Goal: Task Accomplishment & Management: Manage account settings

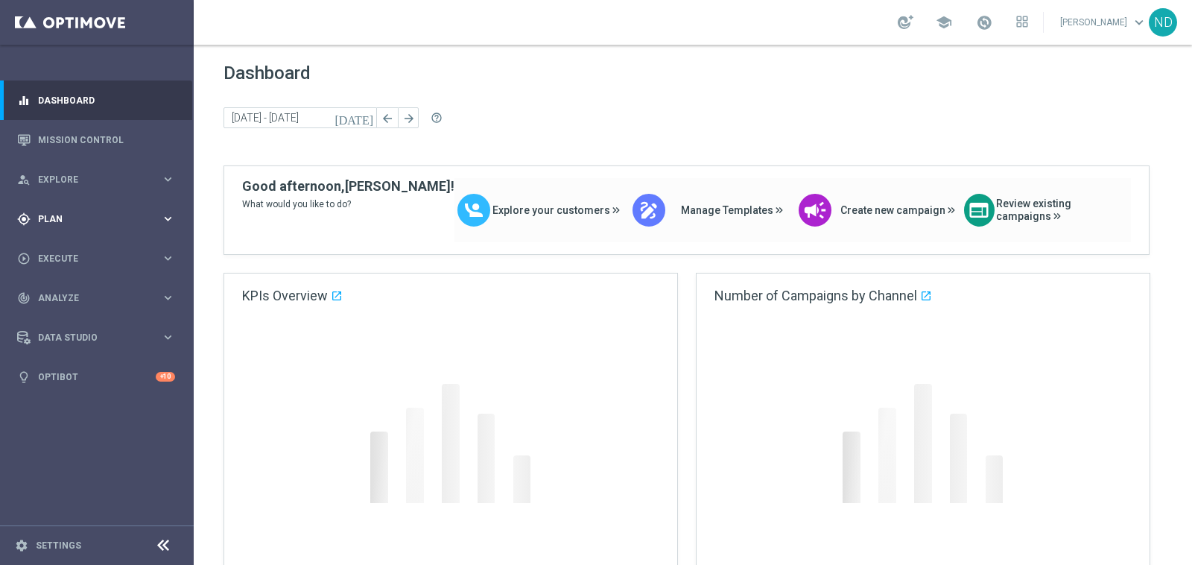
click at [90, 223] on div "gps_fixed Plan" at bounding box center [89, 218] width 144 height 13
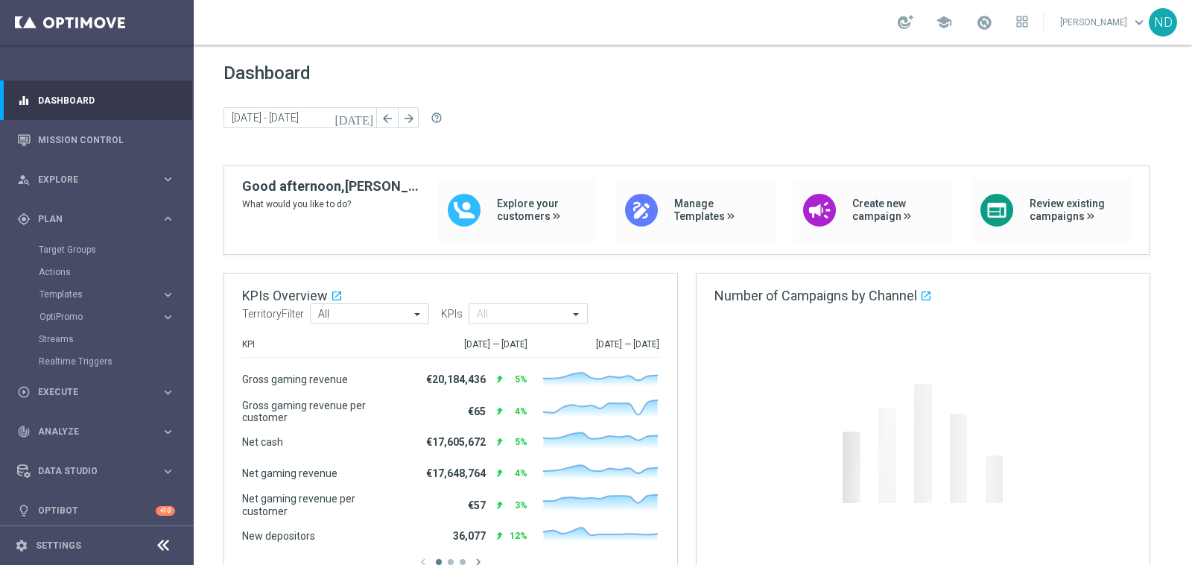
click at [82, 241] on div "Target Groups" at bounding box center [115, 249] width 153 height 22
click at [91, 244] on link "Target Groups" at bounding box center [97, 250] width 116 height 12
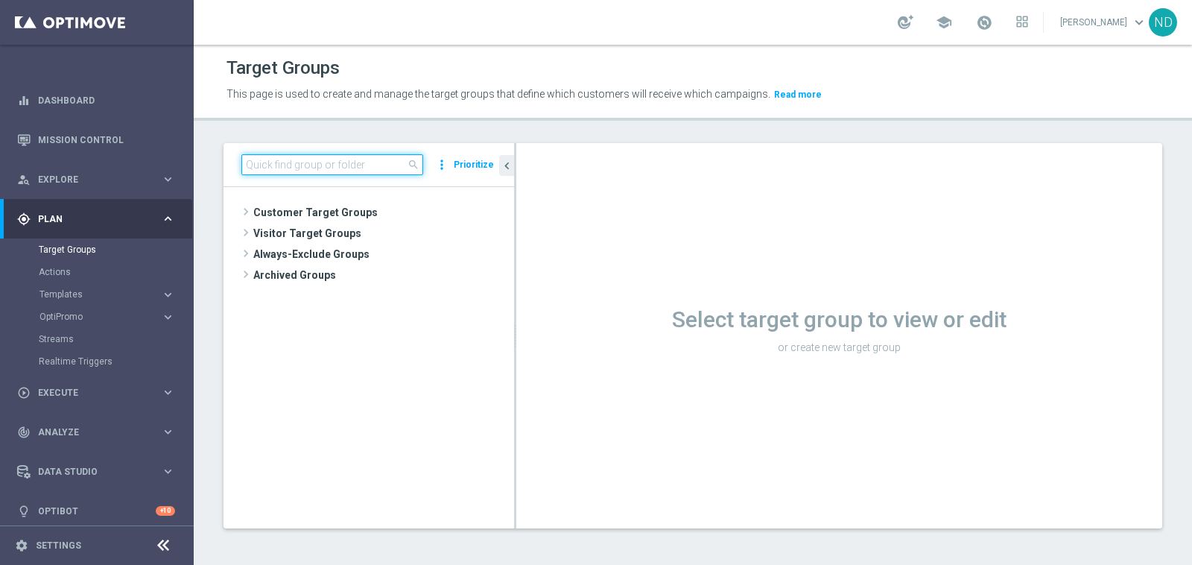
click at [291, 157] on input at bounding box center [332, 164] width 182 height 21
paste input "BR_CAS__REACT2025_NOTBETLAST14D__ALL_EMA_TAC_GM"
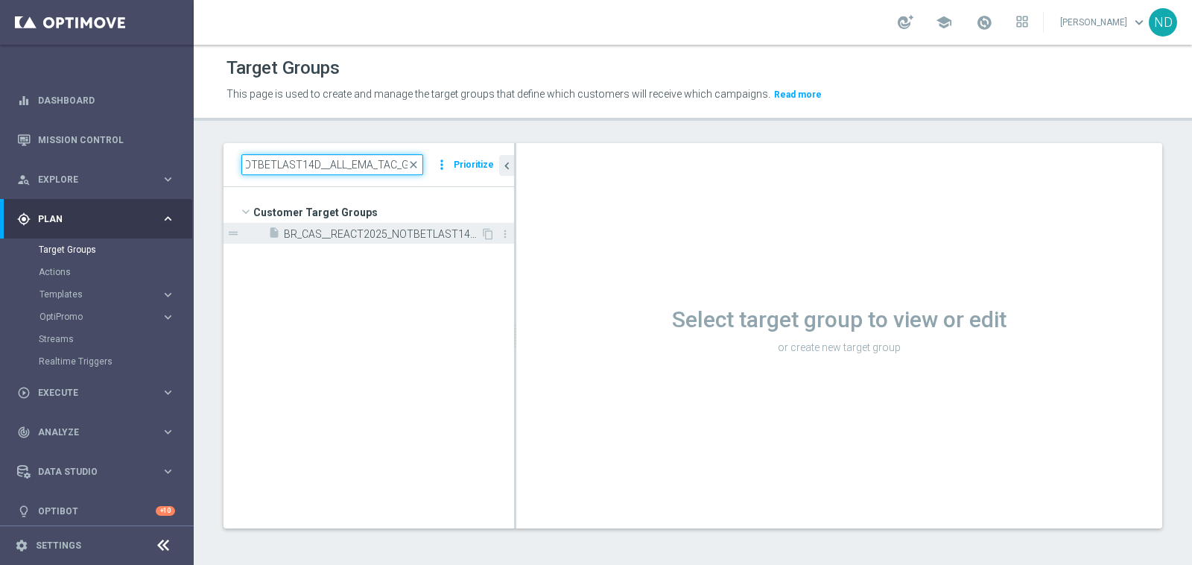
type input "BR_CAS__REACT2025_NOTBETLAST14D__ALL_EMA_TAC_GM"
click at [331, 235] on span "BR_CAS__REACT2025_NOTBETLAST14D__ALL_EMA_TAC_GM" at bounding box center [382, 234] width 197 height 13
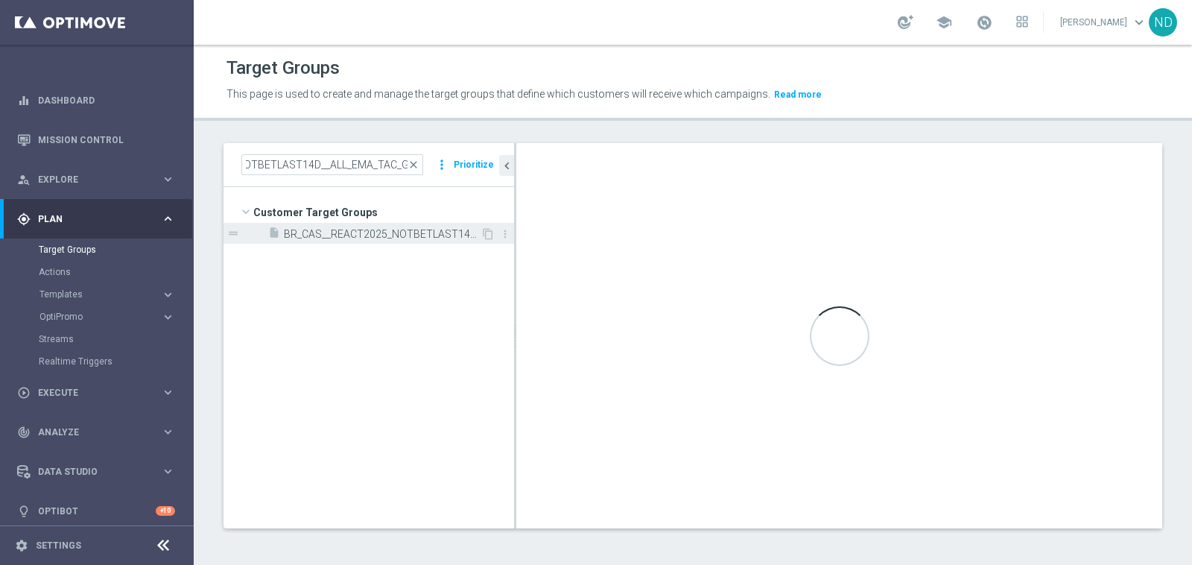
scroll to position [0, 0]
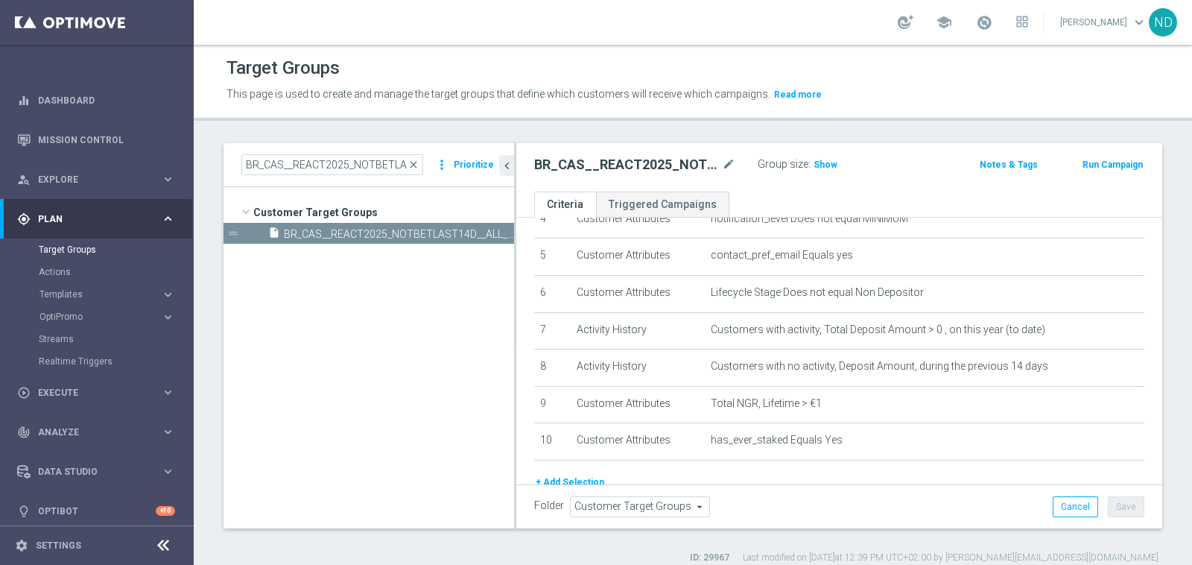
scroll to position [175, 0]
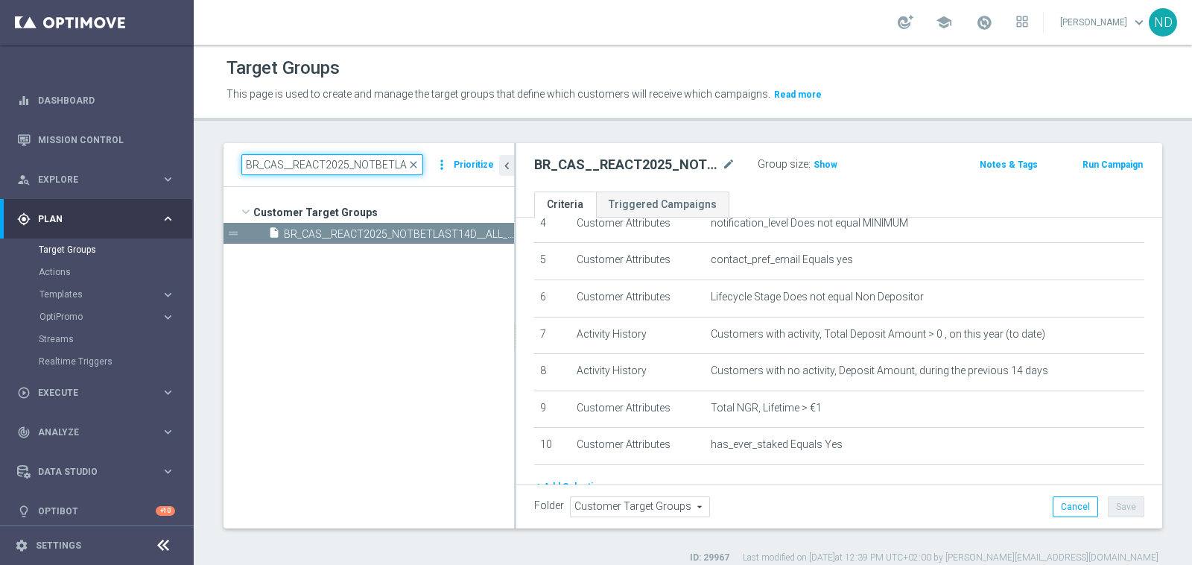
click at [377, 171] on input "BR_CAS__REACT2025_NOTBETLAST14D__ALL_EMA_TAC_GM" at bounding box center [332, 164] width 182 height 21
click at [376, 171] on input "BR_CAS__REACT2025_NOTBETLAST14D__ALL_EMA_TAC_GM" at bounding box center [332, 164] width 182 height 21
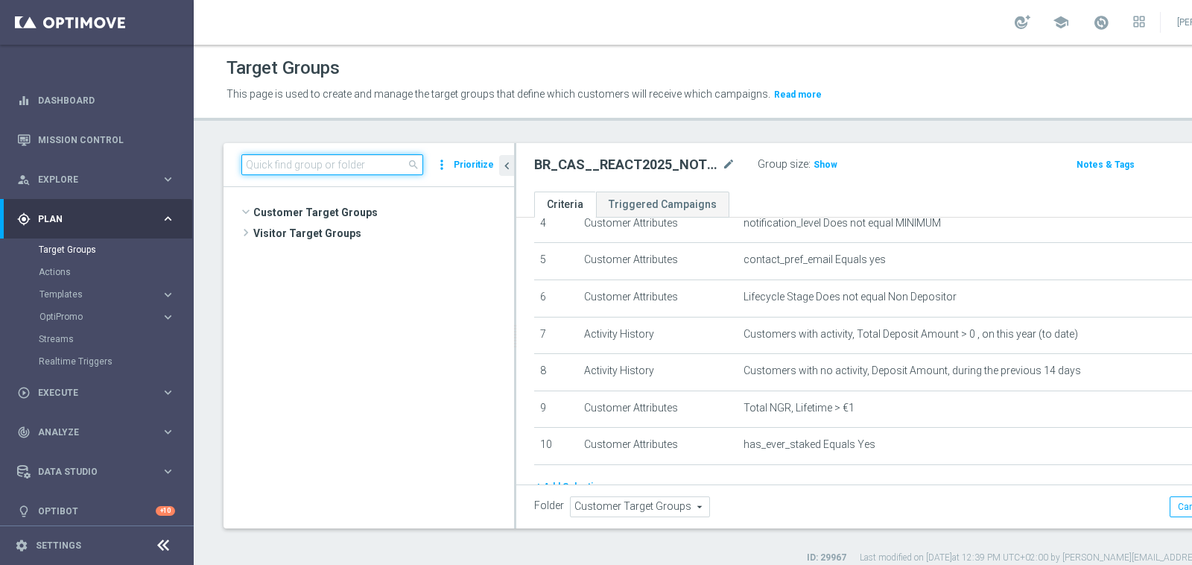
scroll to position [1263, 0]
paste input "BR_CAS__REACT2025_NOTBETLAST14D__ALL_EMA_TAC_GM"
type input "BR_CAS__REACT2025_NOTBETLAST14D__ALL_EMA_TAC_GM"
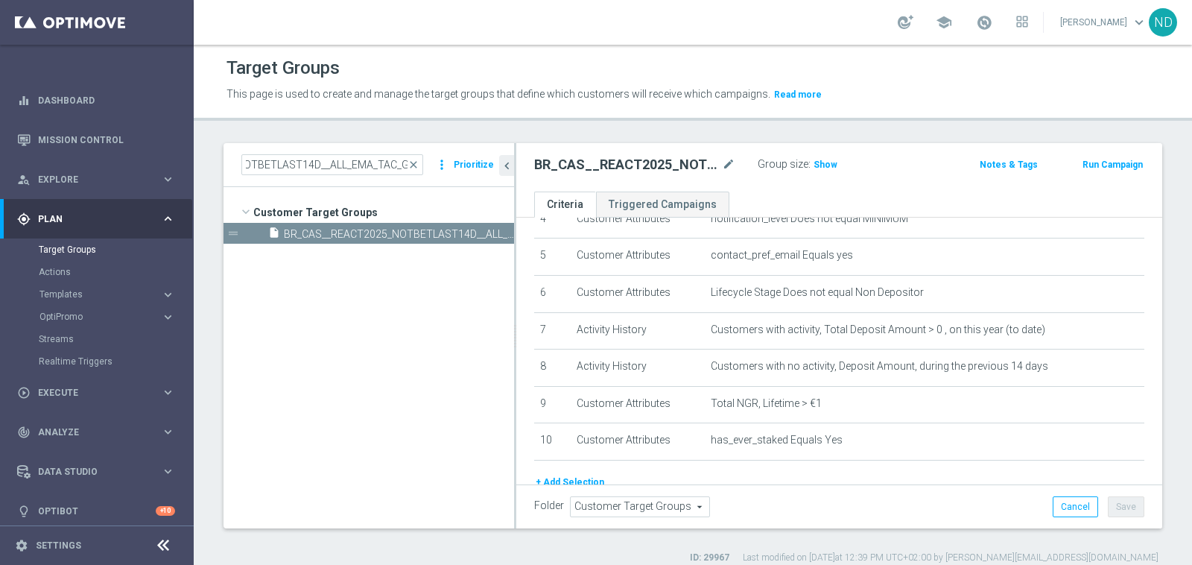
scroll to position [0, 0]
click at [589, 474] on button "+ Add Selection" at bounding box center [570, 482] width 72 height 16
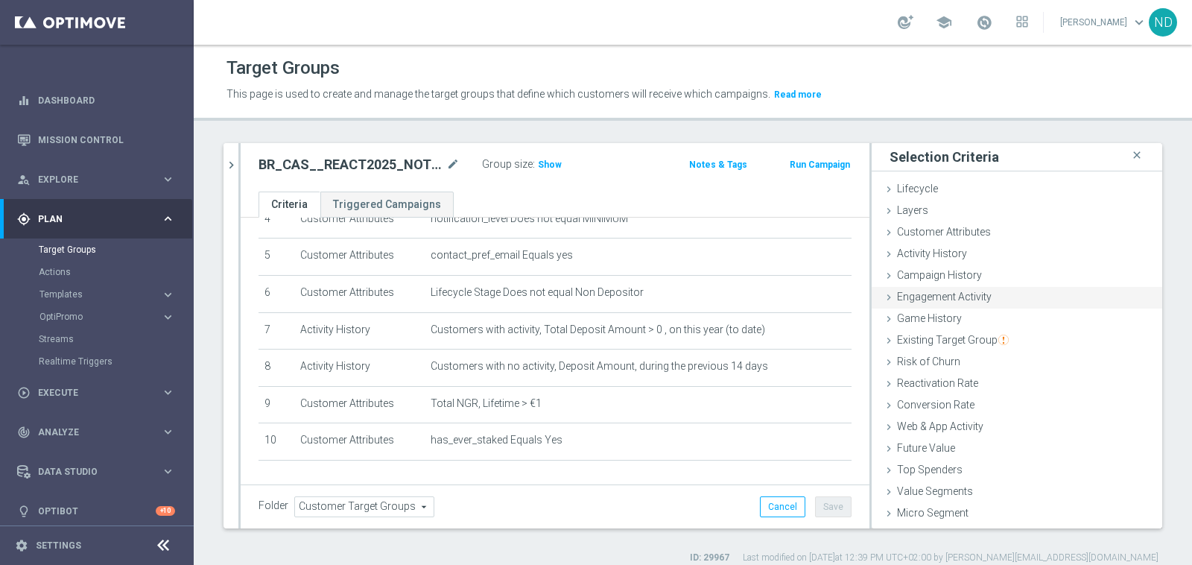
scroll to position [19, 0]
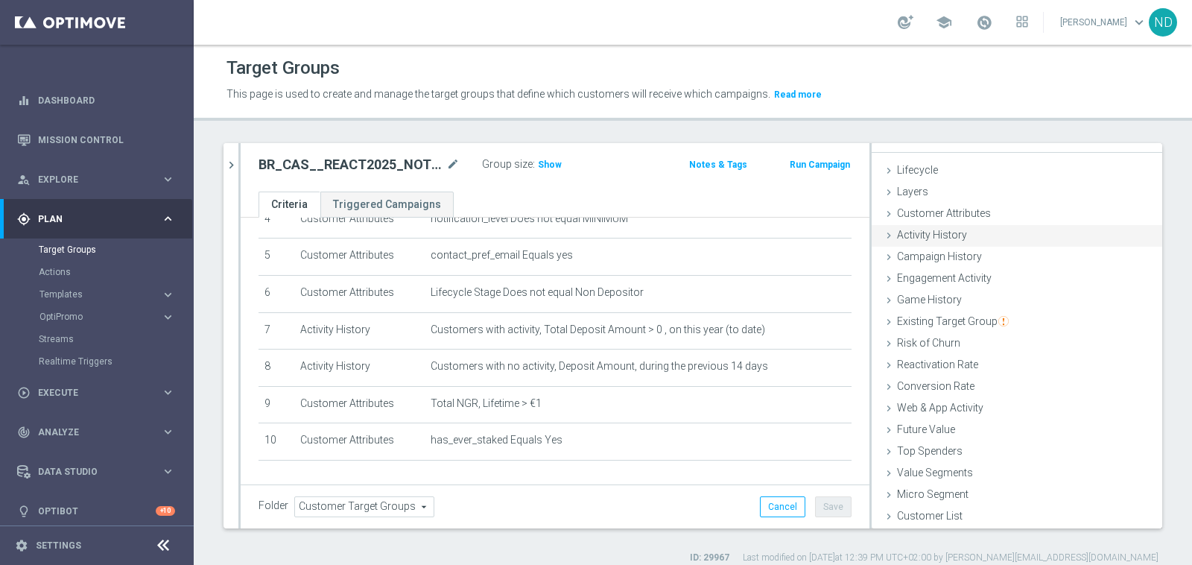
click at [948, 234] on span "Activity History" at bounding box center [932, 235] width 70 height 12
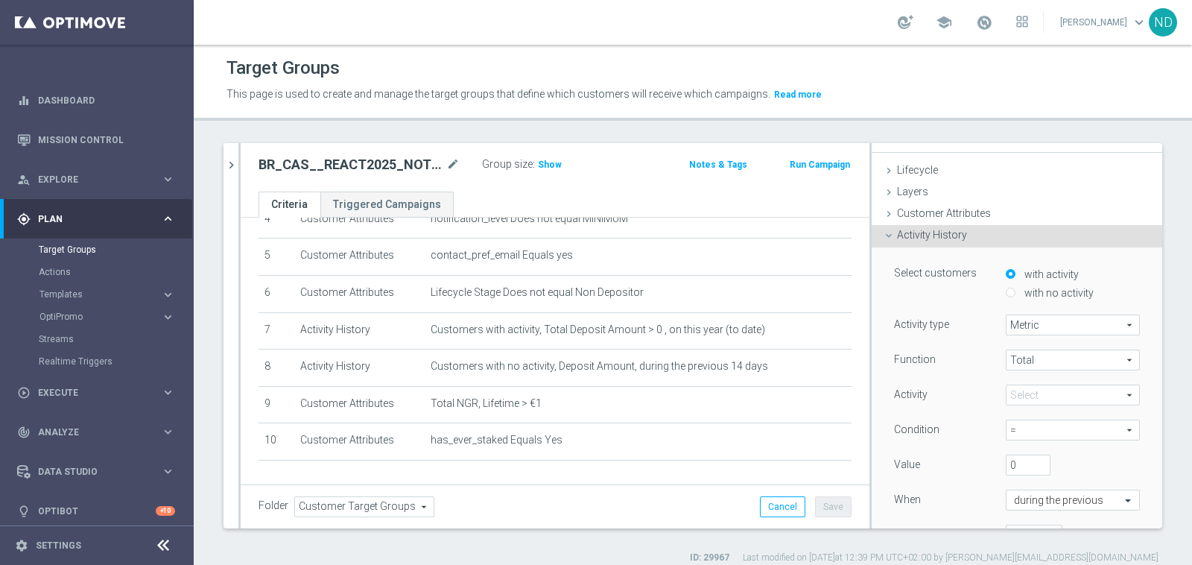
click at [964, 235] on div "Activity History done" at bounding box center [1017, 236] width 291 height 22
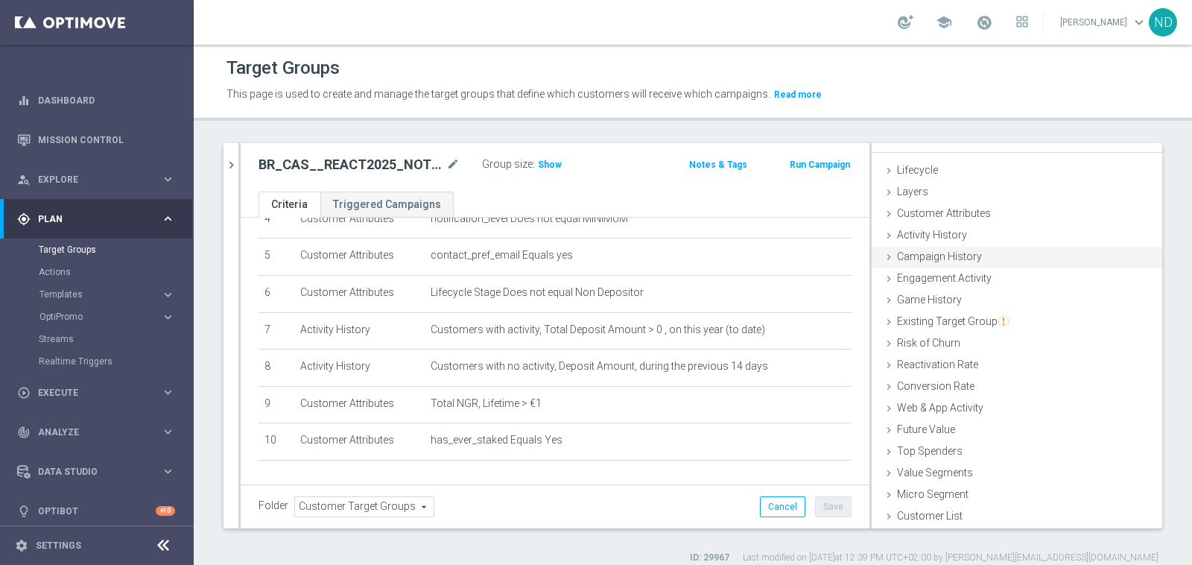
click at [964, 258] on span "Campaign History" at bounding box center [939, 256] width 85 height 12
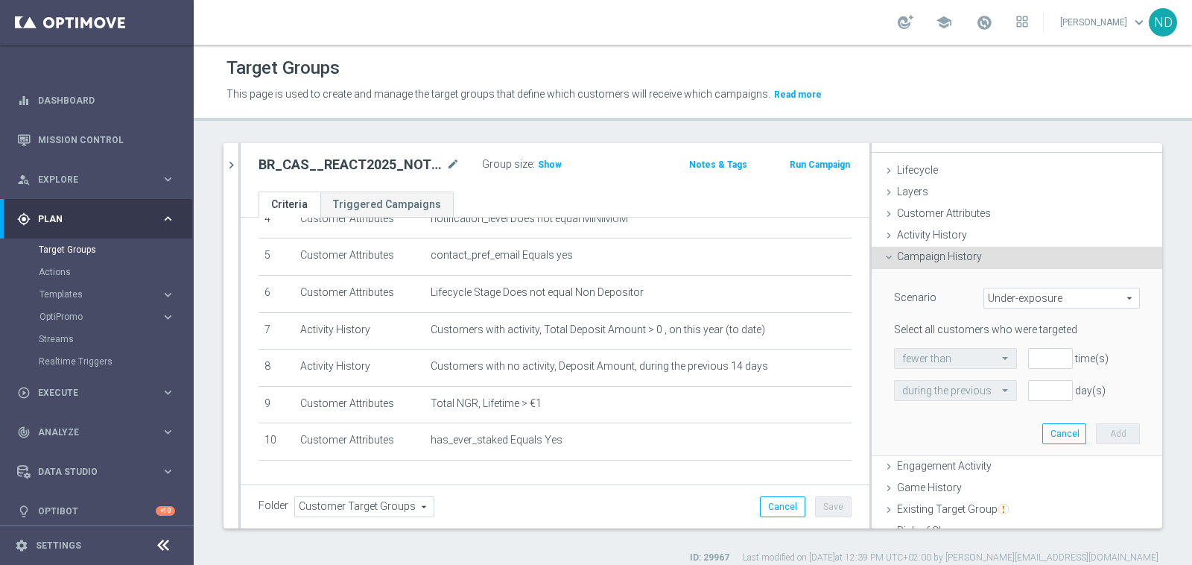
click at [1056, 300] on span "Under-exposure" at bounding box center [1061, 297] width 155 height 19
click at [1054, 296] on span "Under-exposure" at bounding box center [1061, 297] width 155 height 19
click at [984, 292] on span "Under-exposure" at bounding box center [1061, 297] width 155 height 19
click at [1000, 393] on span "Custom" at bounding box center [1061, 397] width 140 height 12
type input "Custom"
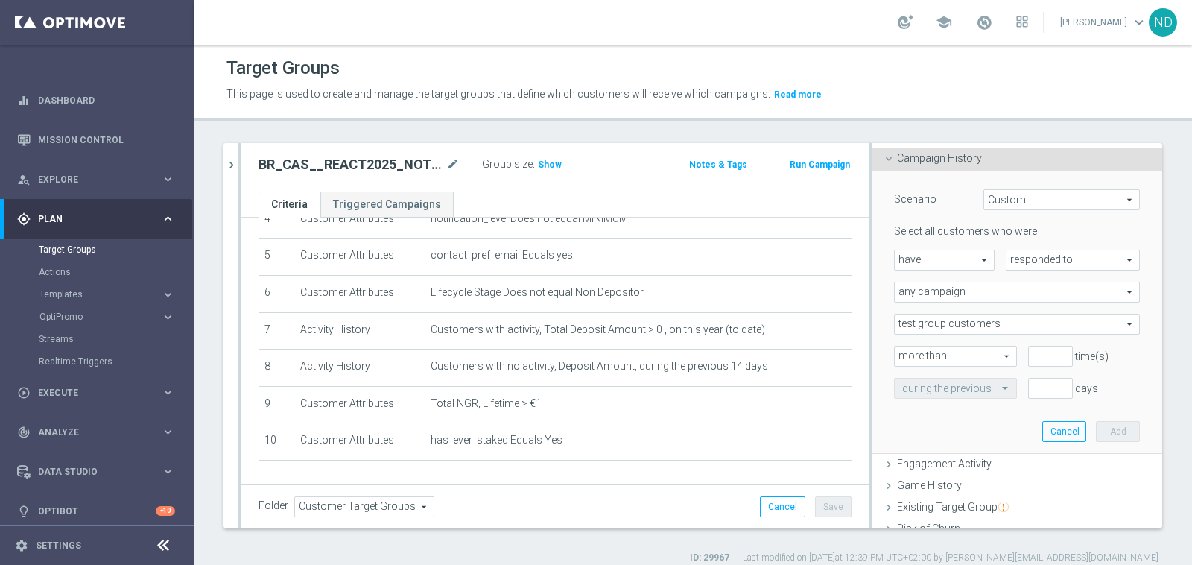
scroll to position [114, 0]
click at [952, 262] on span "have" at bounding box center [944, 262] width 99 height 19
click at [907, 305] on span "have not" at bounding box center [944, 304] width 84 height 12
type input "have not"
click at [959, 295] on span "any campaign" at bounding box center [1017, 294] width 244 height 19
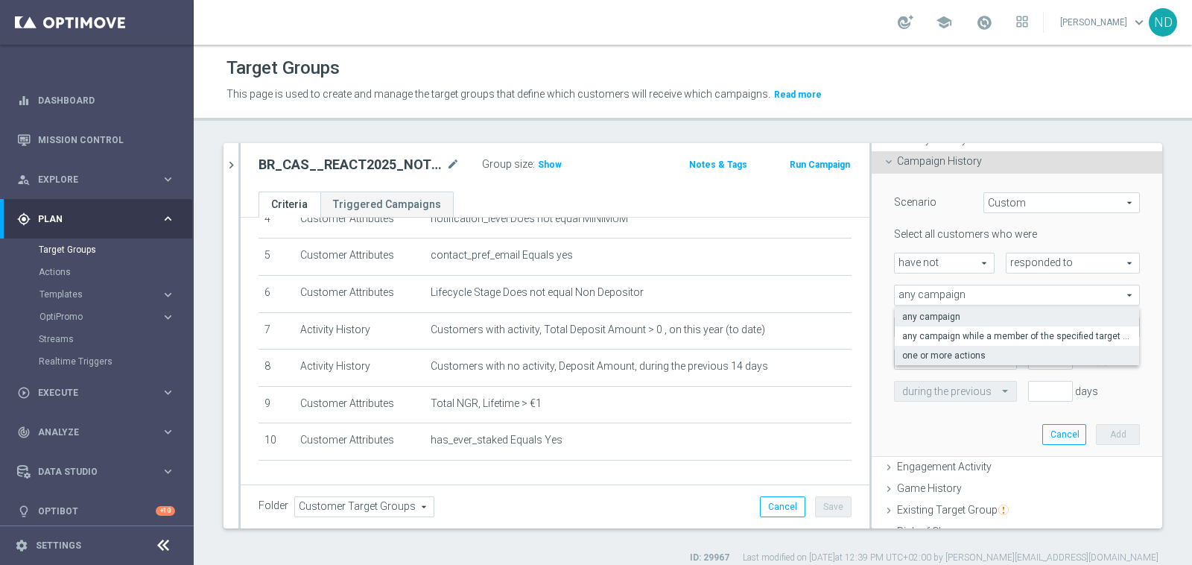
click at [954, 354] on span "one or more actions" at bounding box center [1016, 355] width 229 height 12
type input "one or more actions"
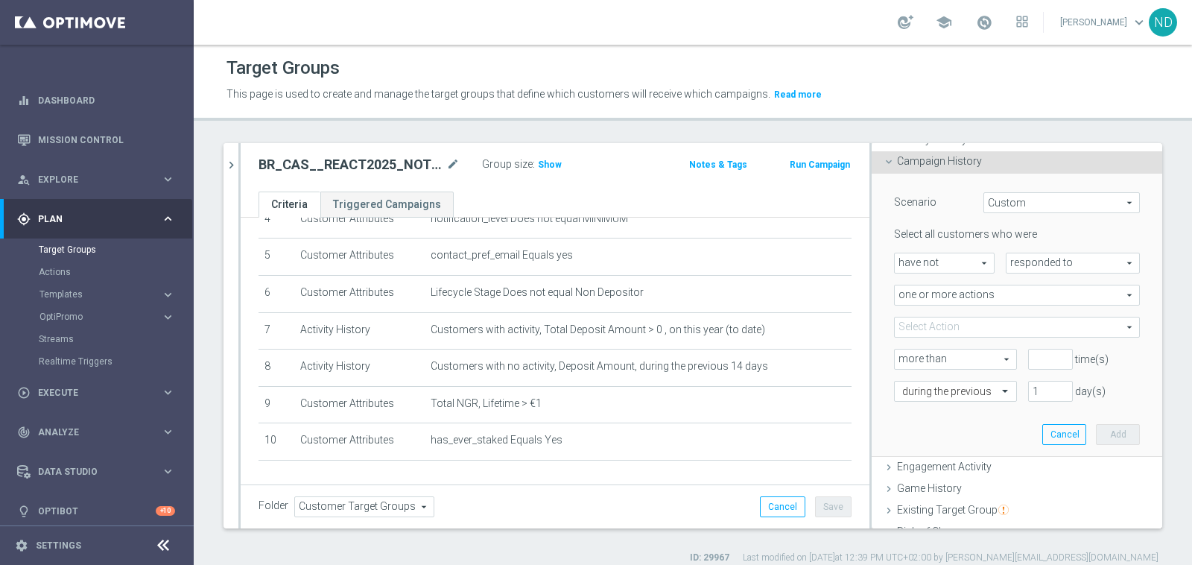
click at [963, 325] on span at bounding box center [1017, 326] width 244 height 19
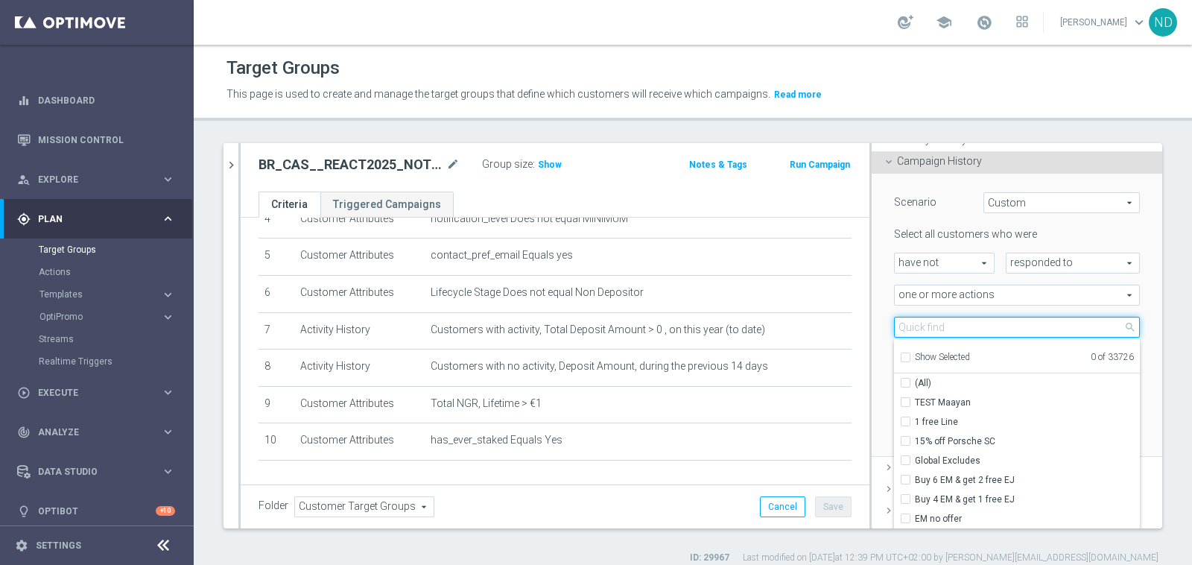
click at [963, 325] on input "search" at bounding box center [1017, 327] width 246 height 21
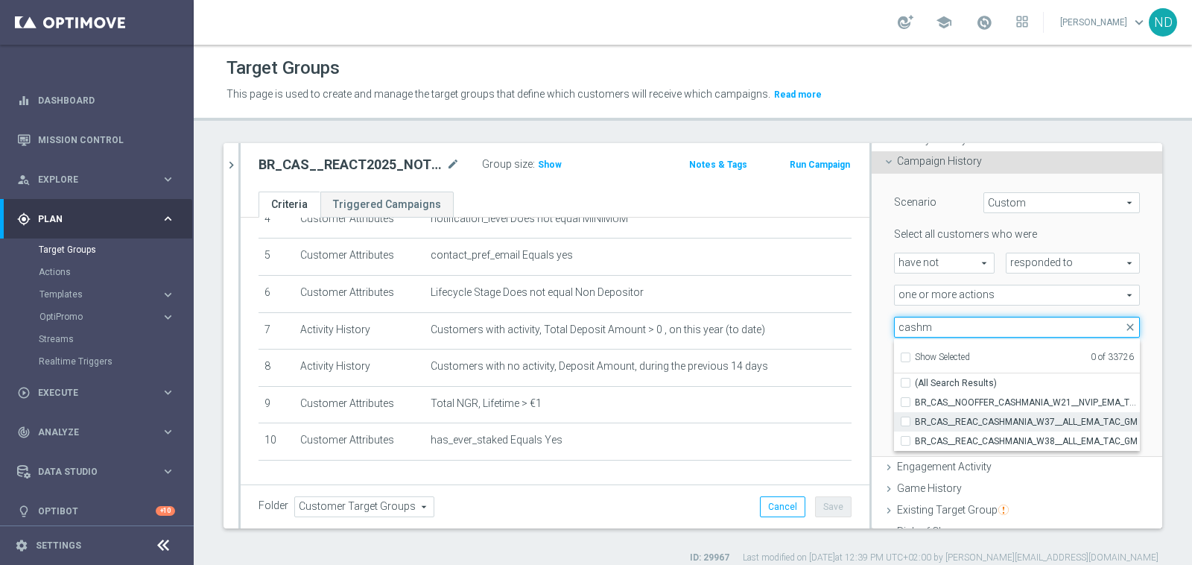
type input "cashm"
click at [915, 419] on label "BR_CAS__REAC_CASHMANIA_W37__ALL_EMA_TAC_GM" at bounding box center [1027, 421] width 225 height 19
click at [905, 419] on input "BR_CAS__REAC_CASHMANIA_W37__ALL_EMA_TAC_GM" at bounding box center [910, 421] width 10 height 10
checkbox input "true"
type input "BR_CAS__REAC_CASHMANIA_W37__ALL_EMA_TAC_GM"
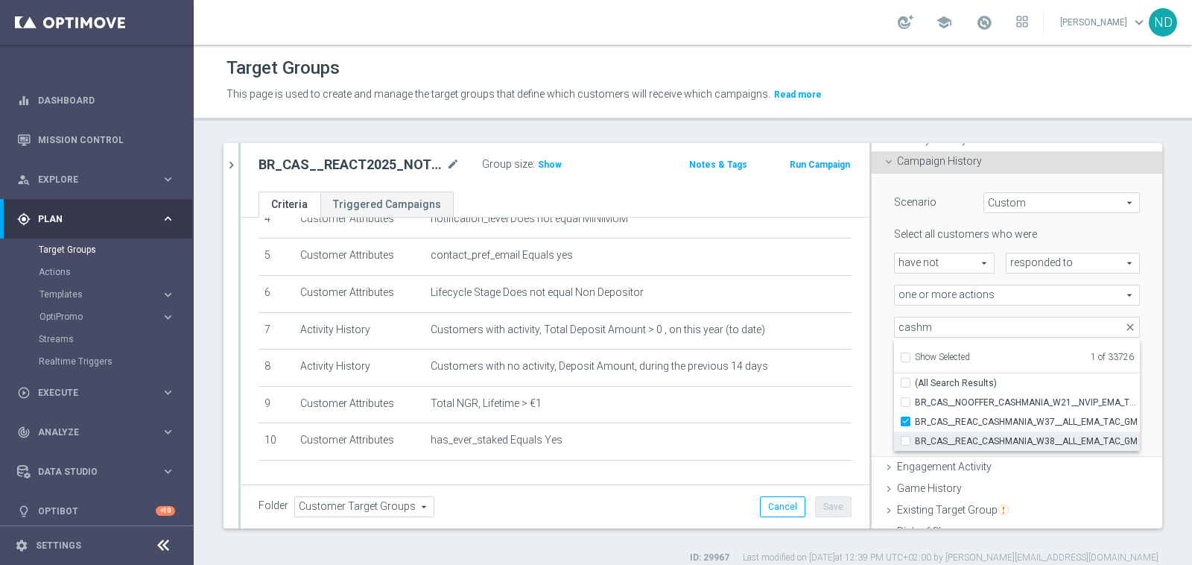
click at [915, 439] on label "BR_CAS__REAC_CASHMANIA_W38__ALL_EMA_TAC_GM" at bounding box center [1027, 440] width 225 height 19
click at [905, 439] on input "BR_CAS__REAC_CASHMANIA_W38__ALL_EMA_TAC_GM" at bounding box center [910, 441] width 10 height 10
checkbox input "true"
type input "Selected 2 of 33726"
click at [883, 334] on div "Selected 2 of 33726 arrow_drop_down cashm close Show Selected 2 of 33726 (All S…" at bounding box center [1017, 327] width 268 height 21
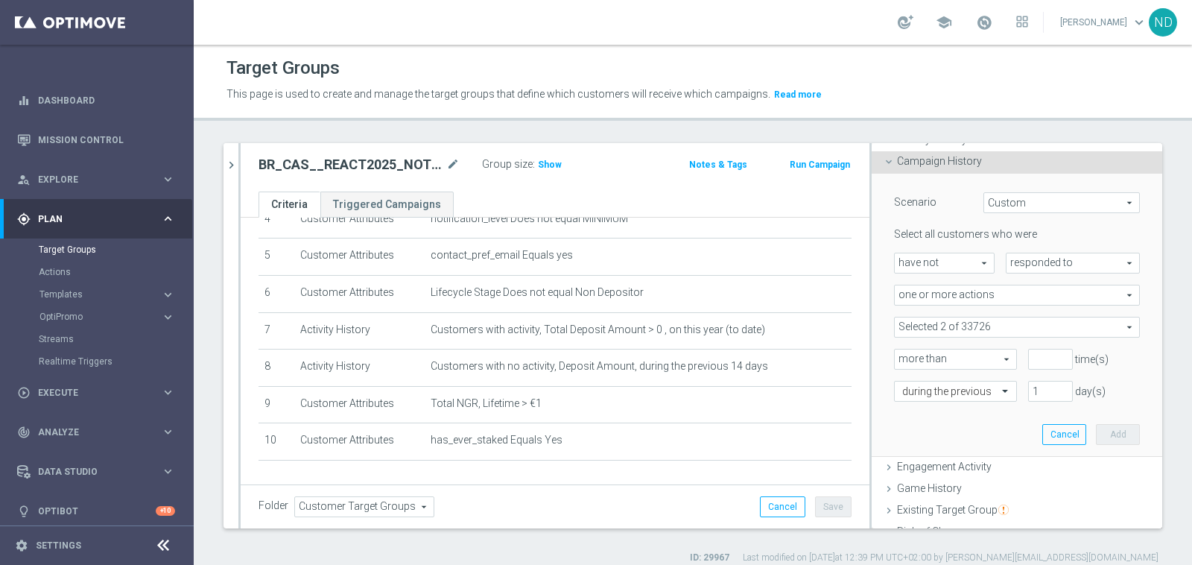
click at [1106, 293] on span "one or more actions" at bounding box center [1017, 294] width 244 height 19
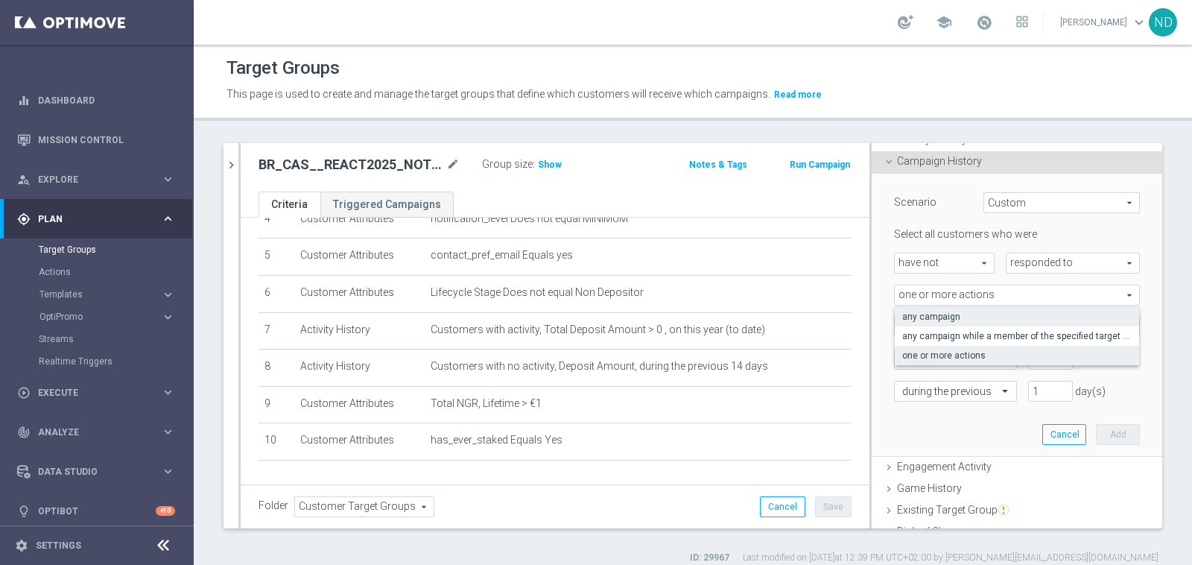
click at [998, 317] on span "any campaign" at bounding box center [1016, 317] width 229 height 12
type input "any campaign"
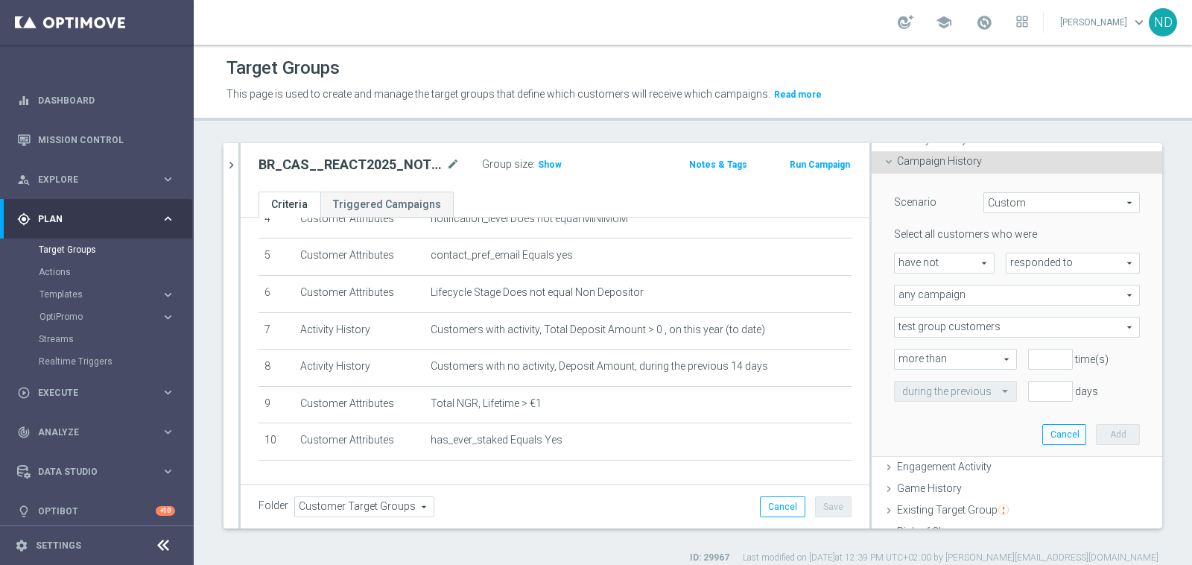
click at [1035, 322] on span "test group customers" at bounding box center [1017, 326] width 244 height 19
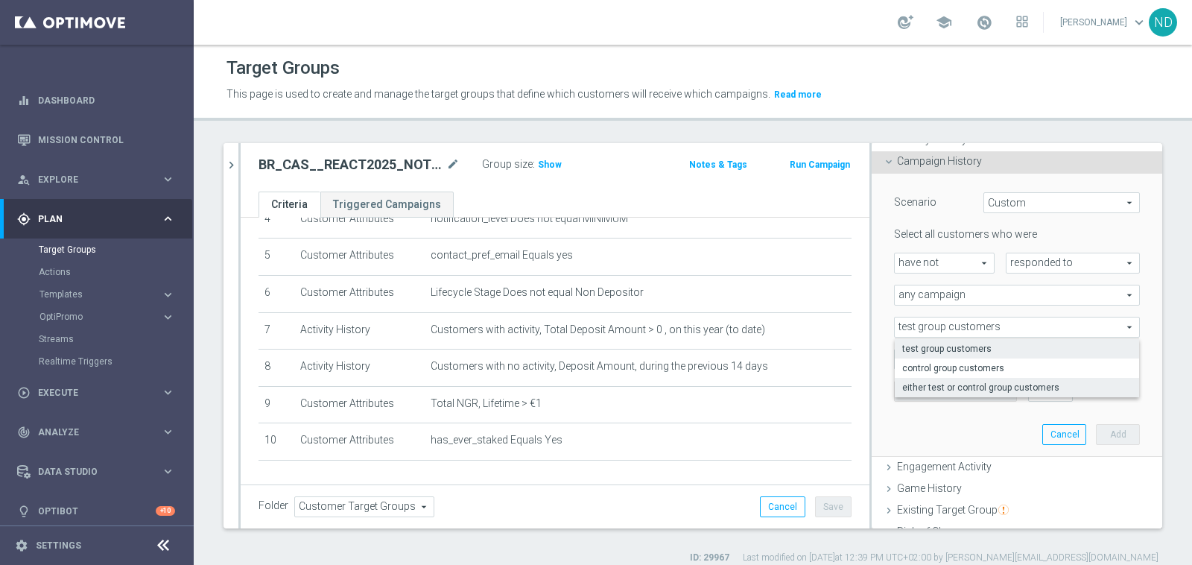
click at [1006, 384] on span "either test or control group customers" at bounding box center [1016, 387] width 229 height 12
type input "either test or control group customers"
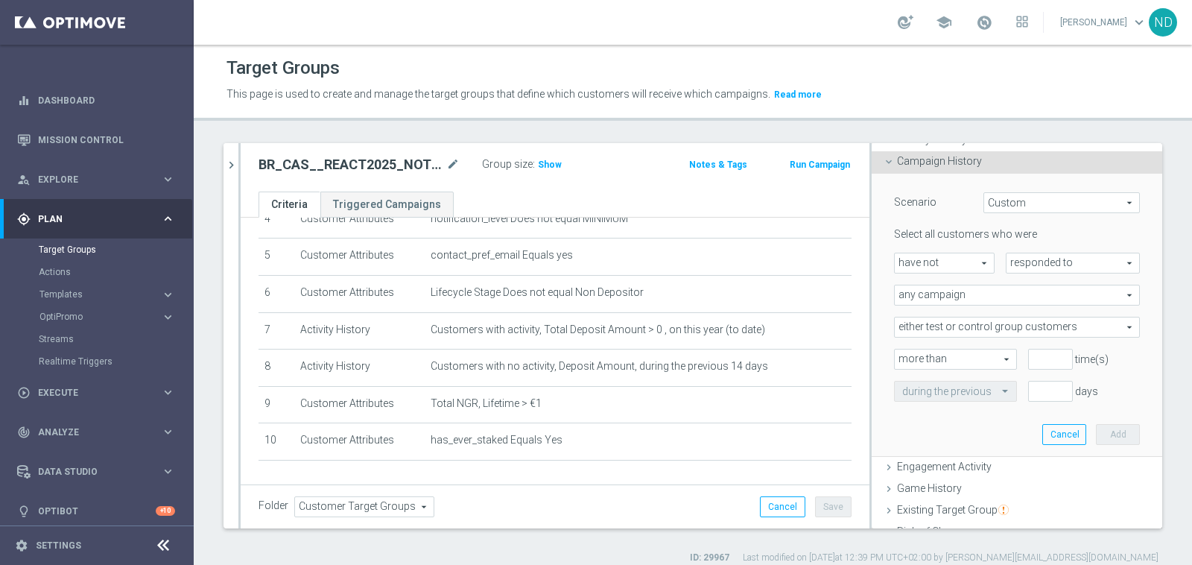
click at [945, 423] on div "Scenario Custom Custom arrow_drop_down search Select all customers who were hav…" at bounding box center [1017, 315] width 268 height 282
click at [1028, 361] on input "number" at bounding box center [1050, 359] width 45 height 21
type input "0"
click at [953, 434] on div "Scenario Custom Custom arrow_drop_down search Select all customers who were hav…" at bounding box center [1017, 315] width 268 height 282
click at [997, 389] on span at bounding box center [1006, 390] width 19 height 13
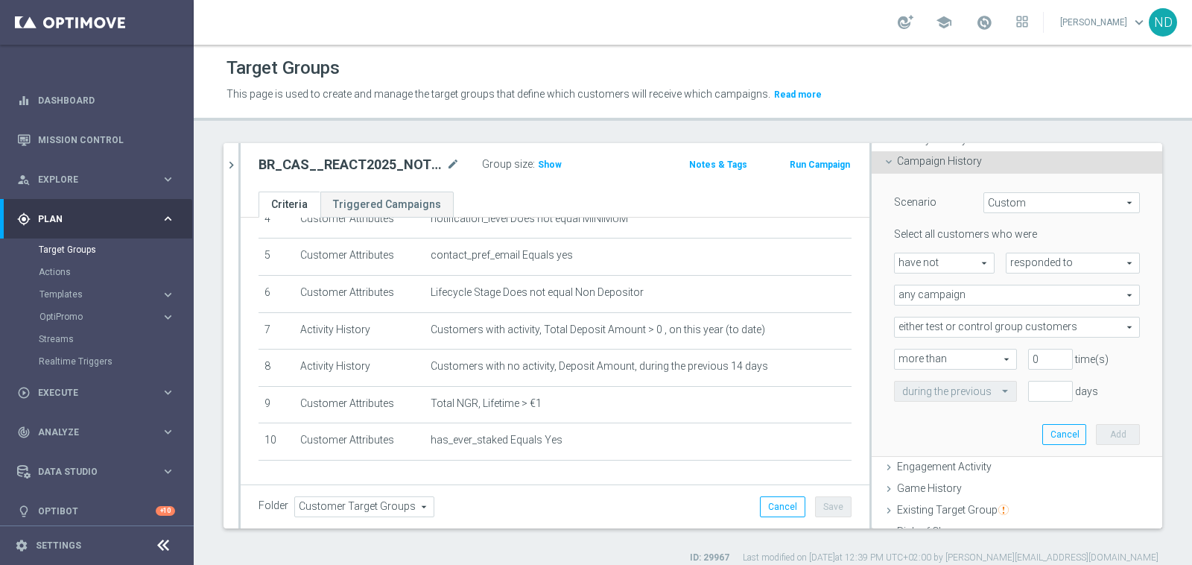
click at [968, 427] on div "Scenario Custom Custom arrow_drop_down search Select all customers who were hav…" at bounding box center [1017, 315] width 268 height 282
click at [1028, 388] on input "number" at bounding box center [1050, 391] width 45 height 21
type input "14"
click at [920, 422] on div "Scenario Custom Custom arrow_drop_down search Select all customers who were hav…" at bounding box center [1017, 315] width 268 height 282
click at [1096, 432] on button "Add" at bounding box center [1118, 434] width 44 height 21
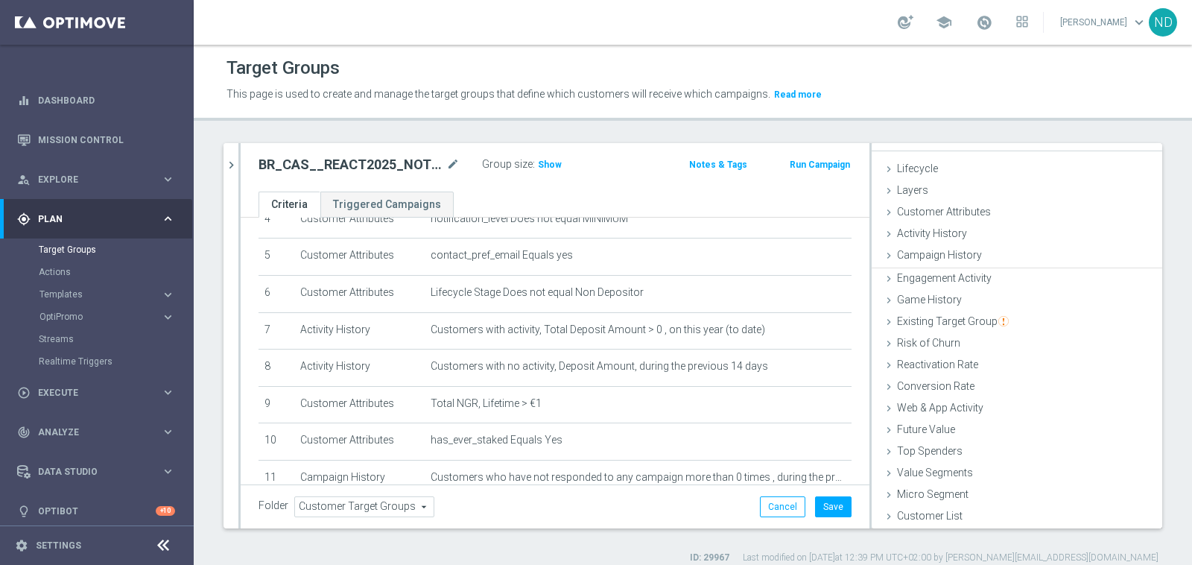
scroll to position [19, 0]
click at [555, 165] on span "Show" at bounding box center [550, 164] width 24 height 10
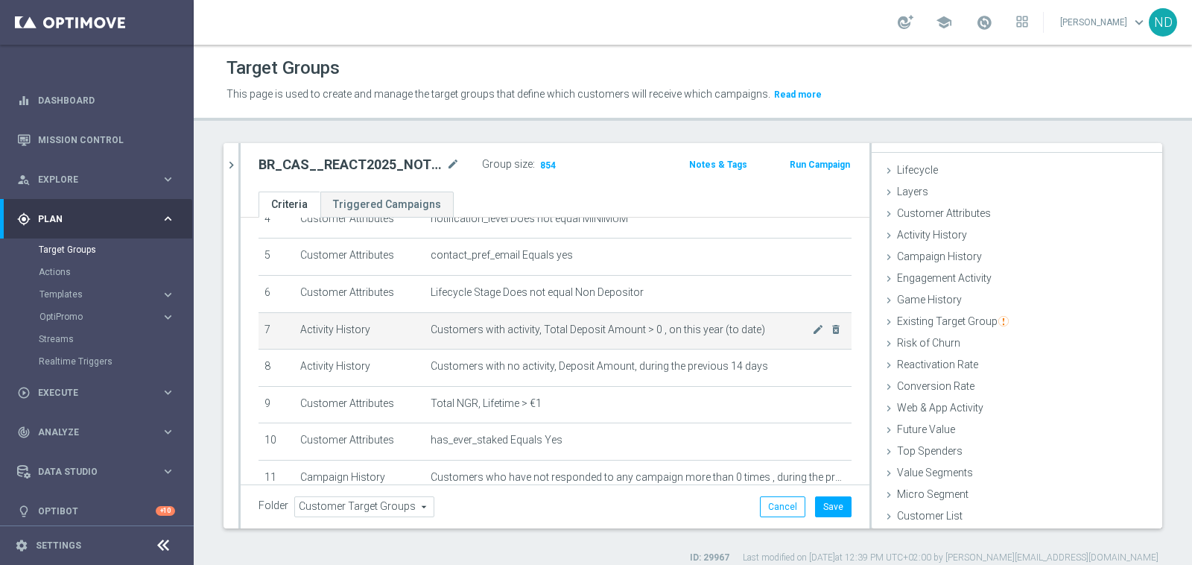
scroll to position [209, 0]
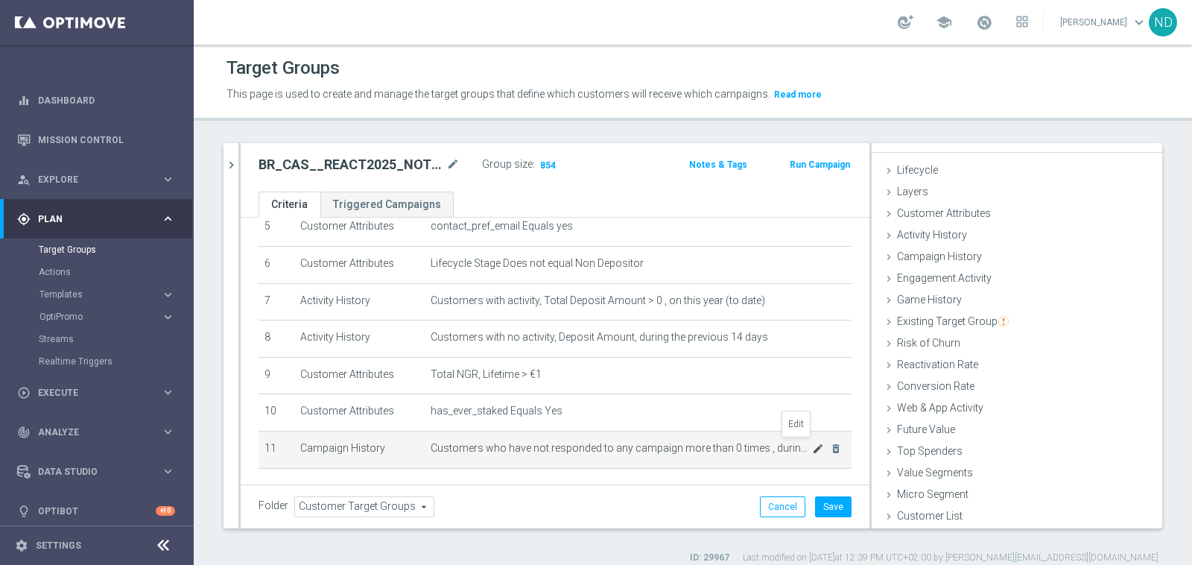
click at [812, 446] on icon "mode_edit" at bounding box center [818, 448] width 12 height 12
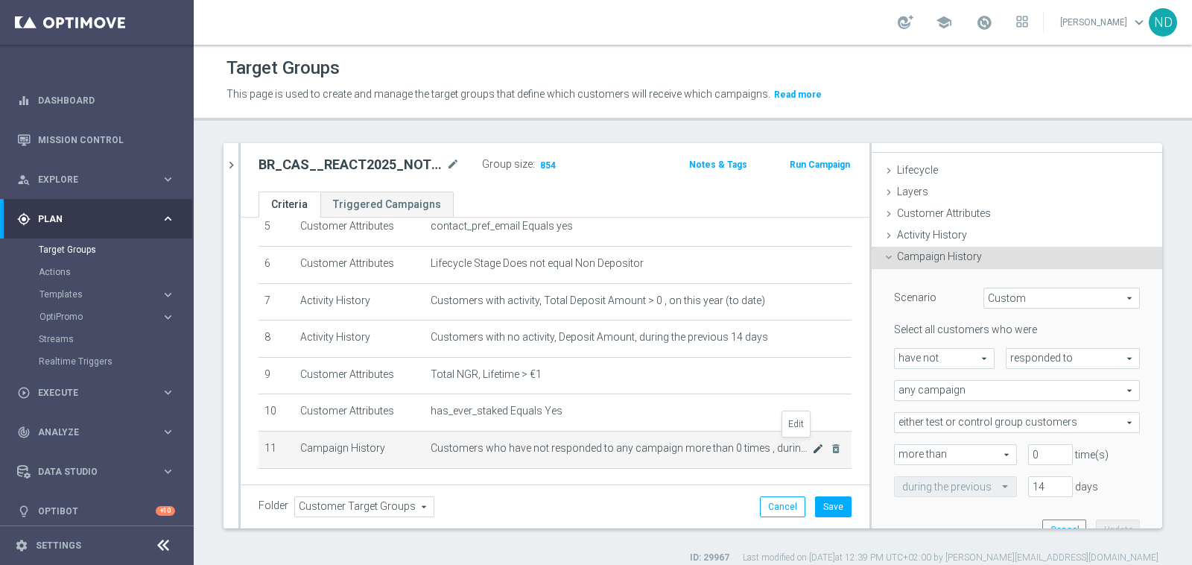
scroll to position [114, 0]
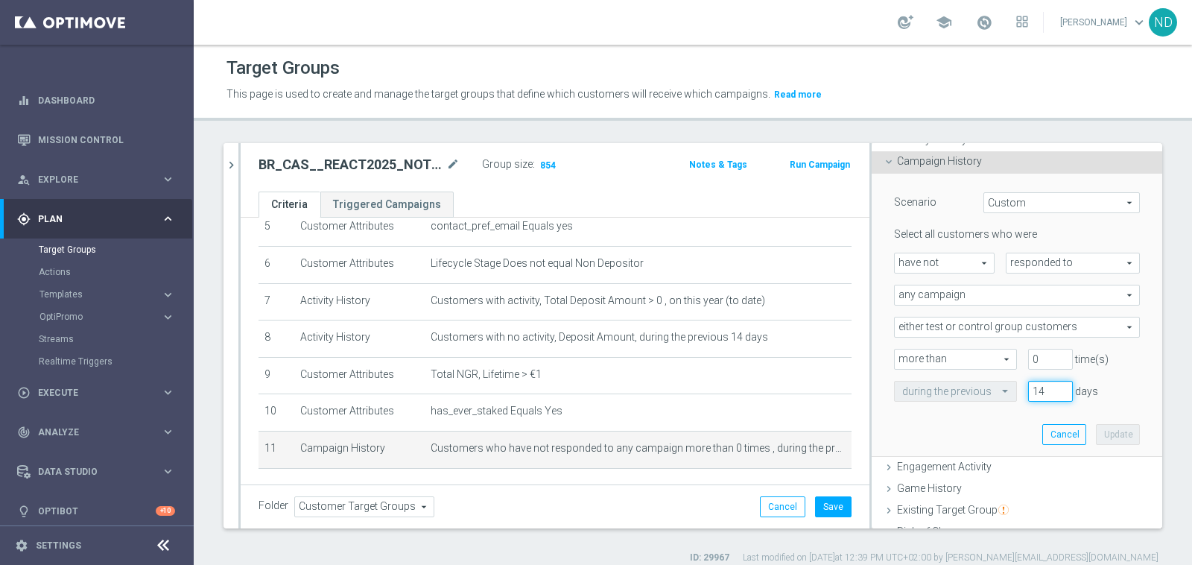
drag, startPoint x: 1028, startPoint y: 386, endPoint x: 977, endPoint y: 386, distance: 50.7
click at [977, 386] on div "during the previous 14 days" at bounding box center [1017, 391] width 268 height 21
click at [1028, 391] on input "14" at bounding box center [1050, 391] width 45 height 21
drag, startPoint x: 1026, startPoint y: 390, endPoint x: 995, endPoint y: 390, distance: 30.5
click at [995, 390] on div "during the previous 14 days" at bounding box center [1017, 391] width 268 height 21
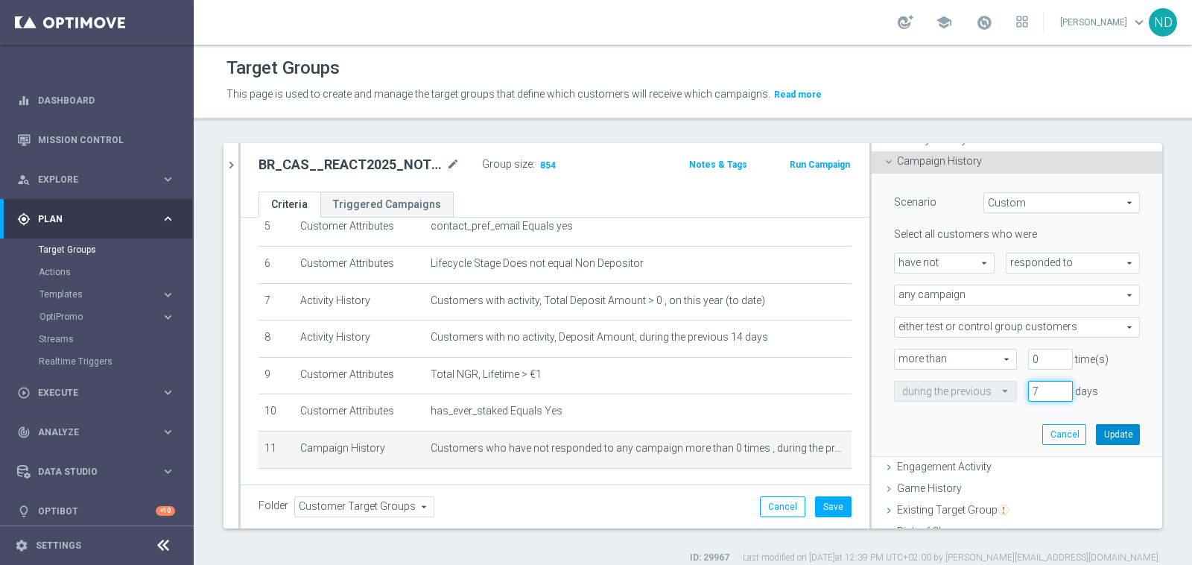
type input "7"
click at [1106, 436] on button "Update" at bounding box center [1118, 434] width 44 height 21
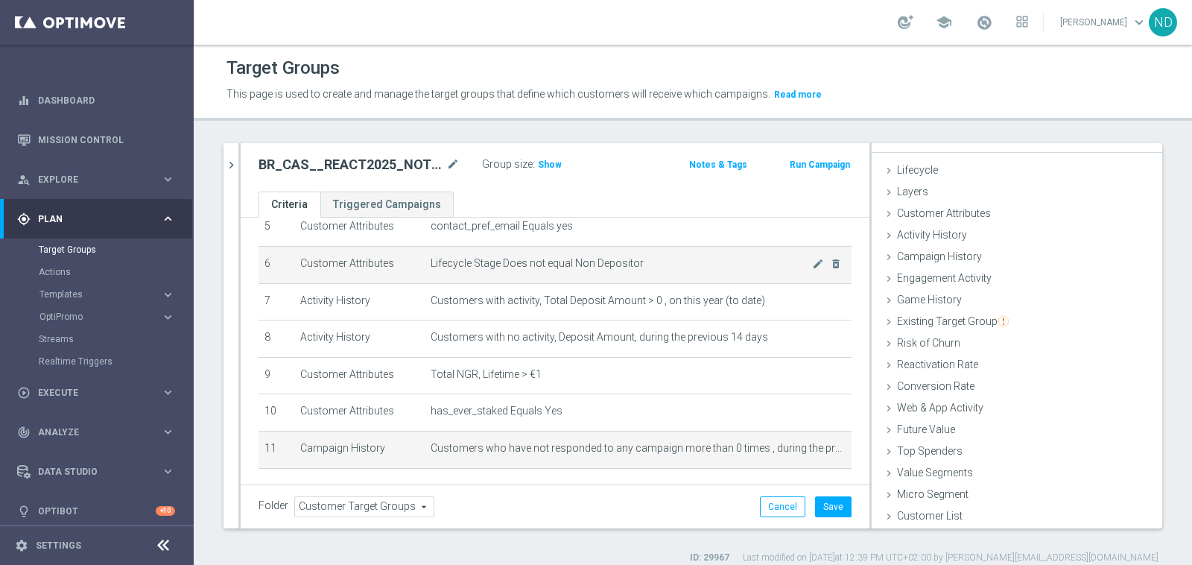
scroll to position [19, 0]
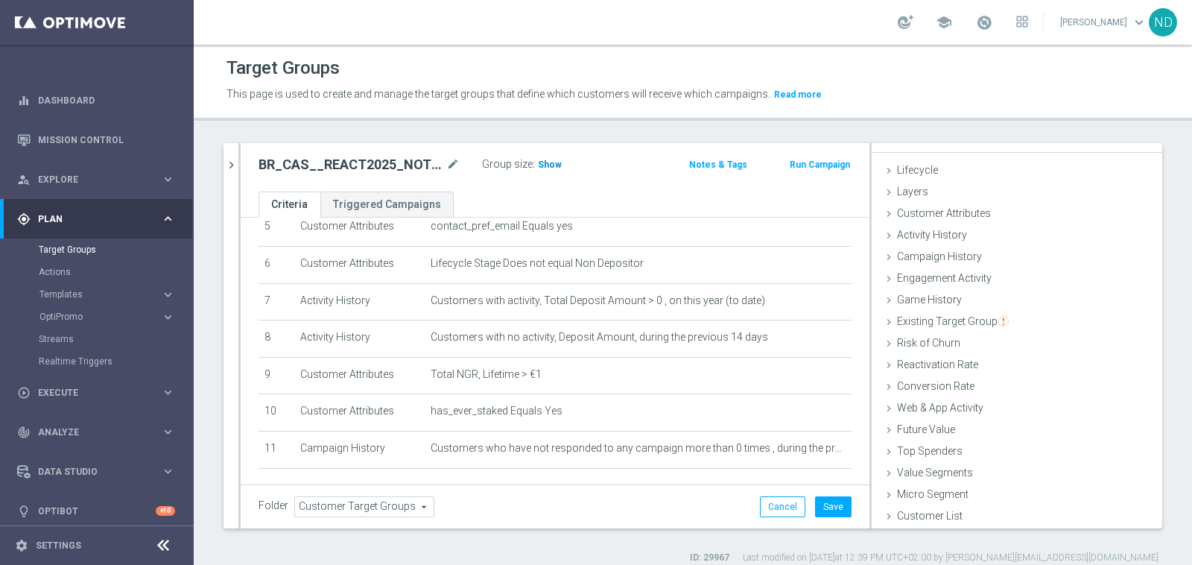
click at [550, 165] on span "Show" at bounding box center [550, 164] width 24 height 10
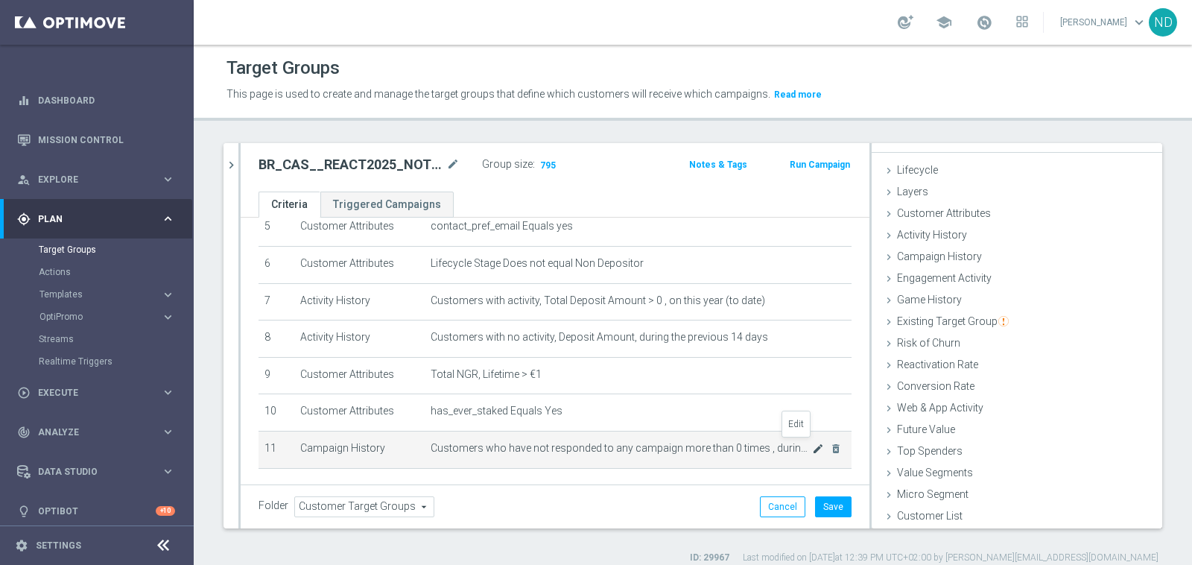
click at [812, 448] on icon "mode_edit" at bounding box center [818, 448] width 12 height 12
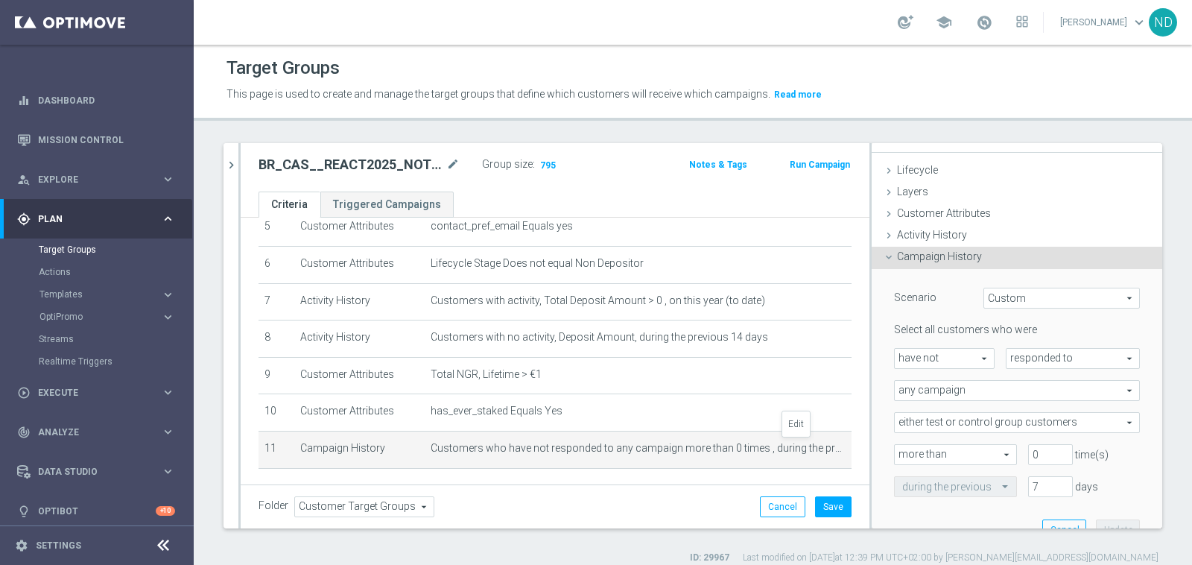
scroll to position [114, 0]
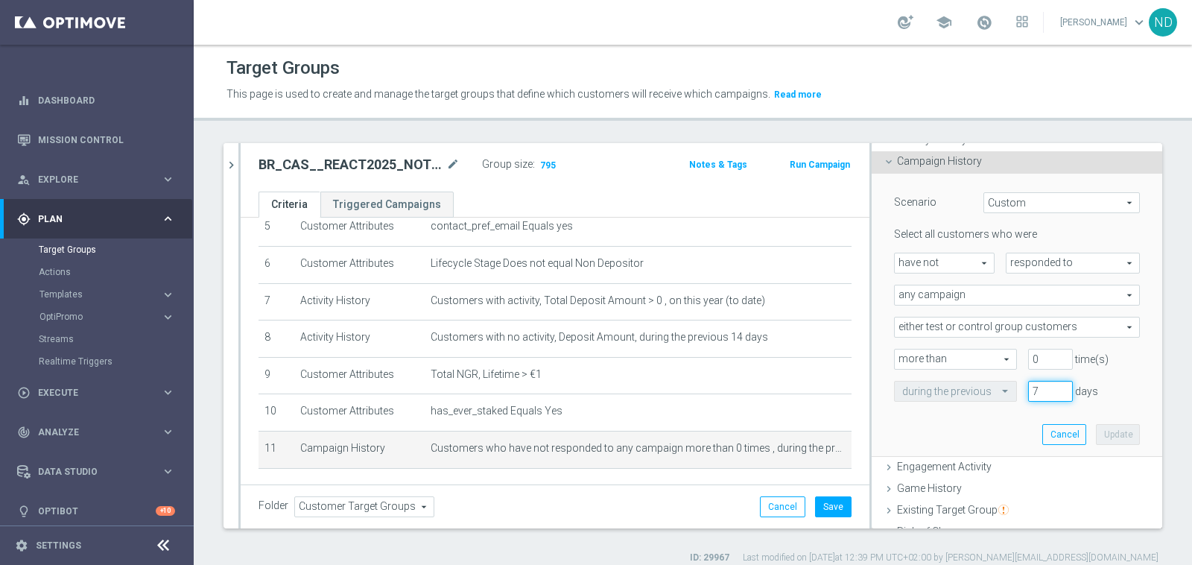
click at [1028, 391] on input "7" at bounding box center [1050, 391] width 45 height 21
click at [997, 389] on span at bounding box center [1006, 390] width 19 height 13
type input "21"
click at [1096, 428] on button "Update" at bounding box center [1118, 434] width 44 height 21
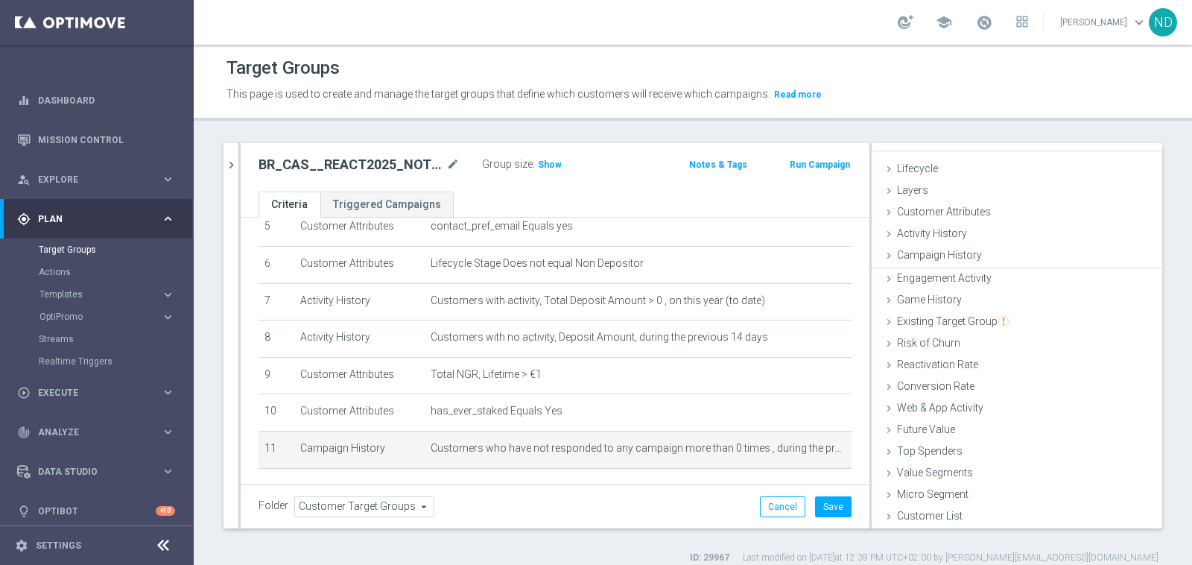
scroll to position [19, 0]
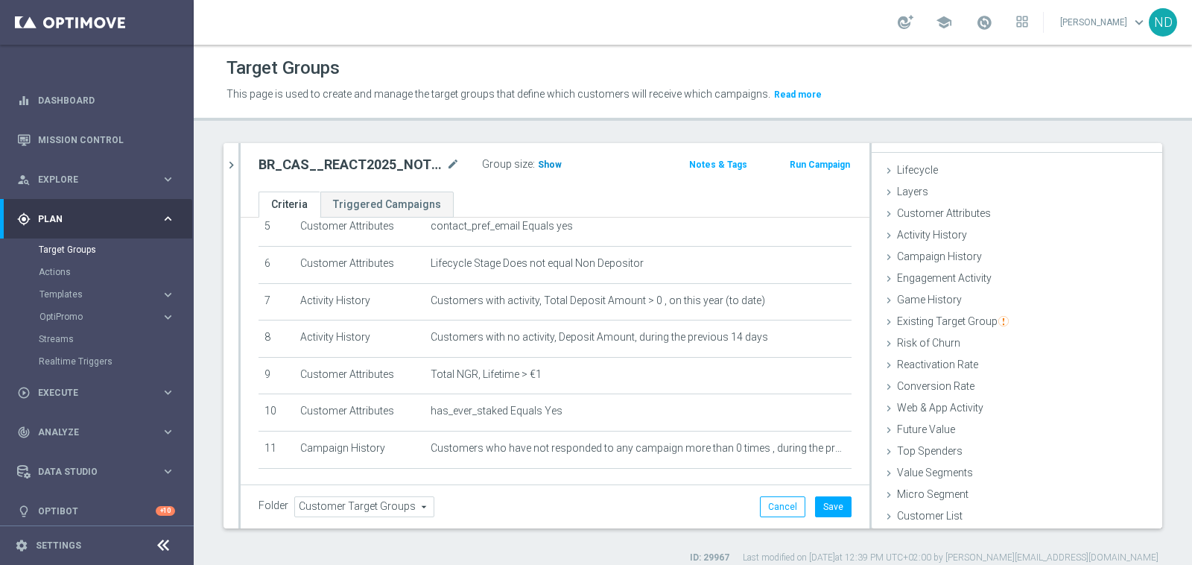
click at [545, 162] on span "Show" at bounding box center [550, 164] width 24 height 10
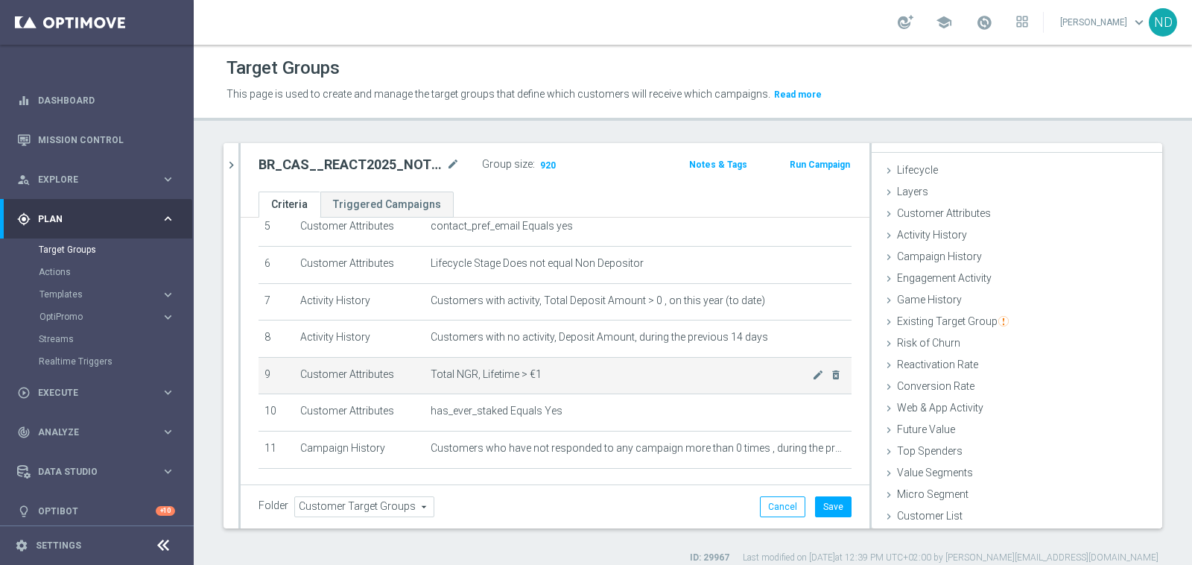
click at [790, 377] on td "Total NGR, Lifetime > €1 mode_edit delete_forever" at bounding box center [638, 375] width 427 height 37
click at [812, 372] on icon "mode_edit" at bounding box center [818, 375] width 12 height 12
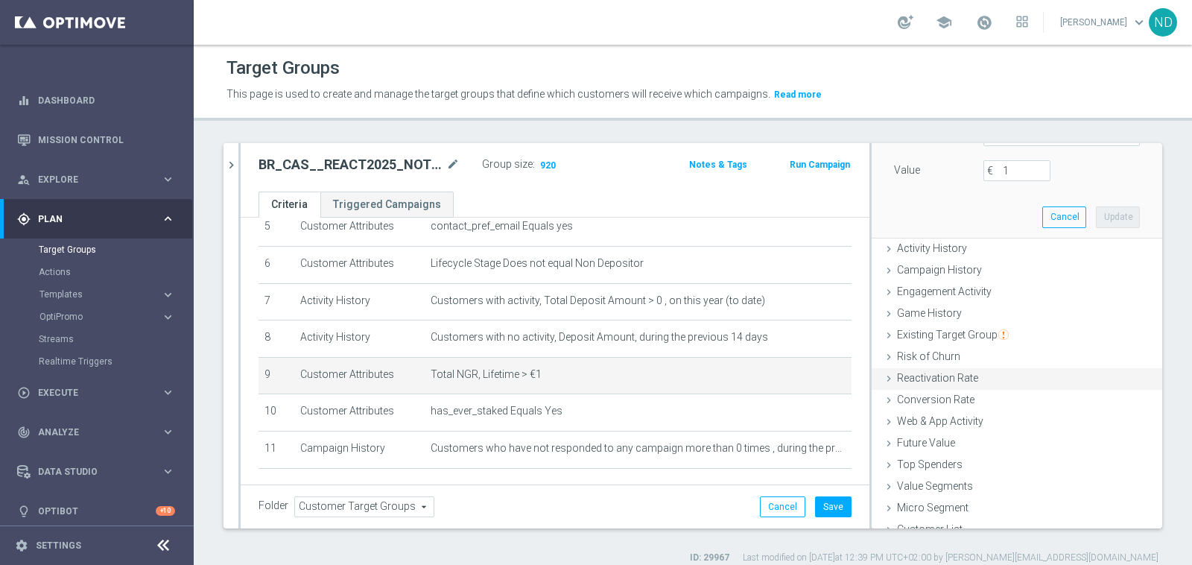
scroll to position [186, 0]
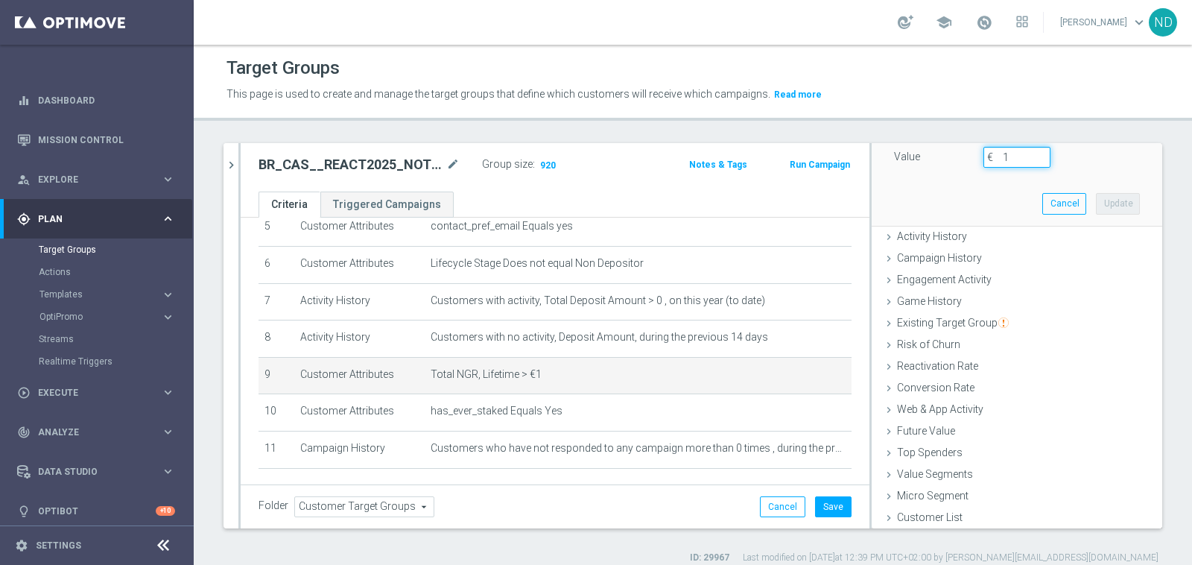
click at [1006, 154] on input "1" at bounding box center [1016, 157] width 67 height 21
type input "0"
click at [1096, 202] on button "Update" at bounding box center [1118, 203] width 44 height 21
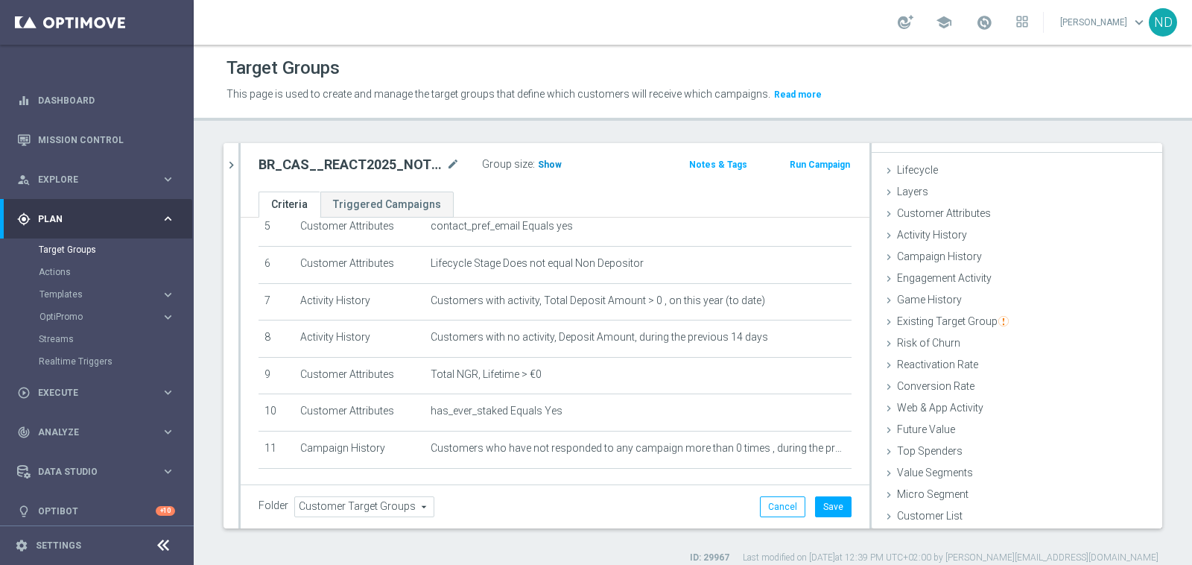
click at [545, 166] on span "Show" at bounding box center [550, 164] width 24 height 10
click at [817, 509] on button "Save" at bounding box center [833, 506] width 36 height 21
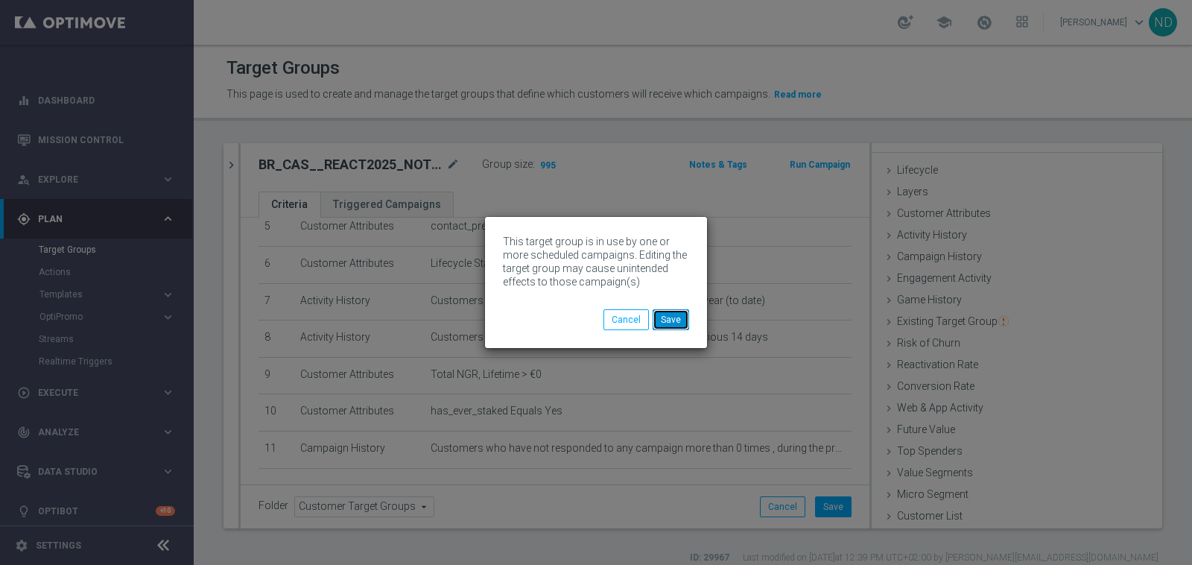
click at [682, 320] on button "Save" at bounding box center [671, 319] width 36 height 21
